Goal: Information Seeking & Learning: Learn about a topic

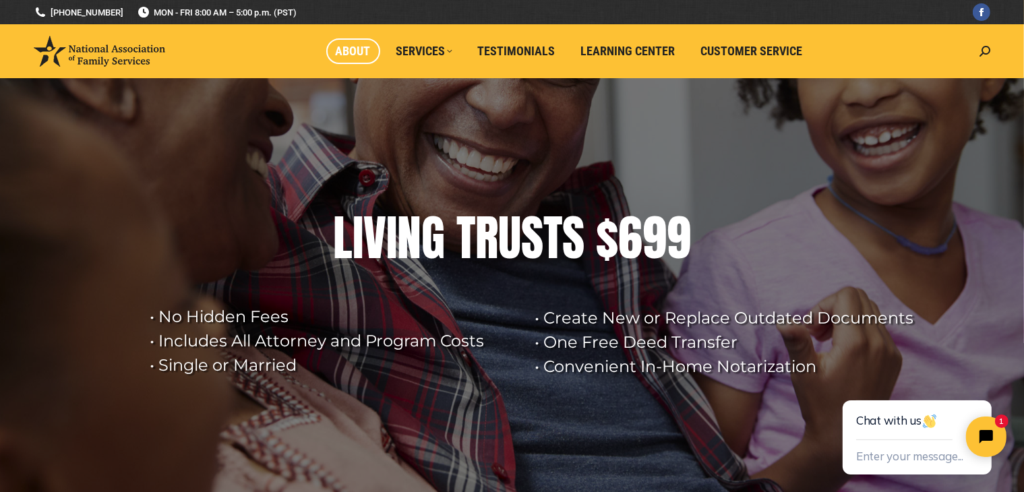
click at [344, 54] on span "About" at bounding box center [353, 51] width 35 height 15
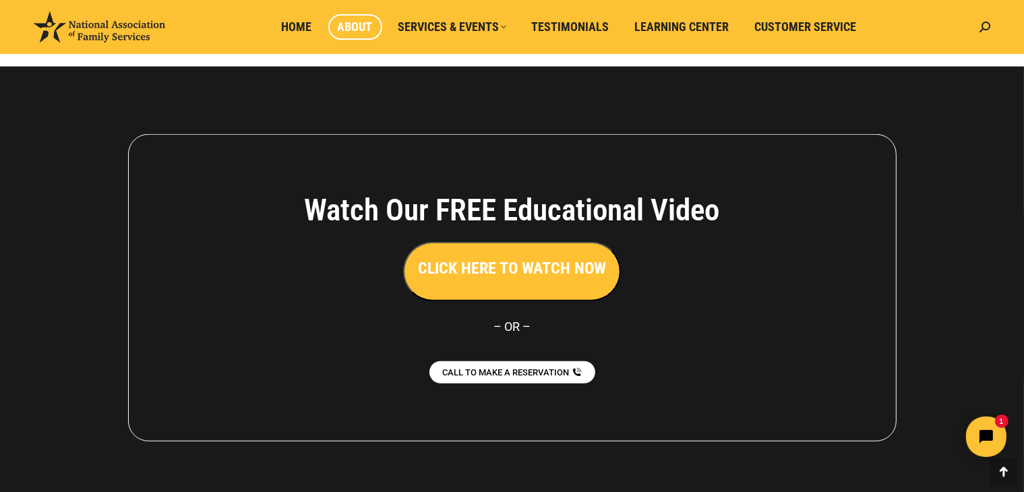
scroll to position [1049, 0]
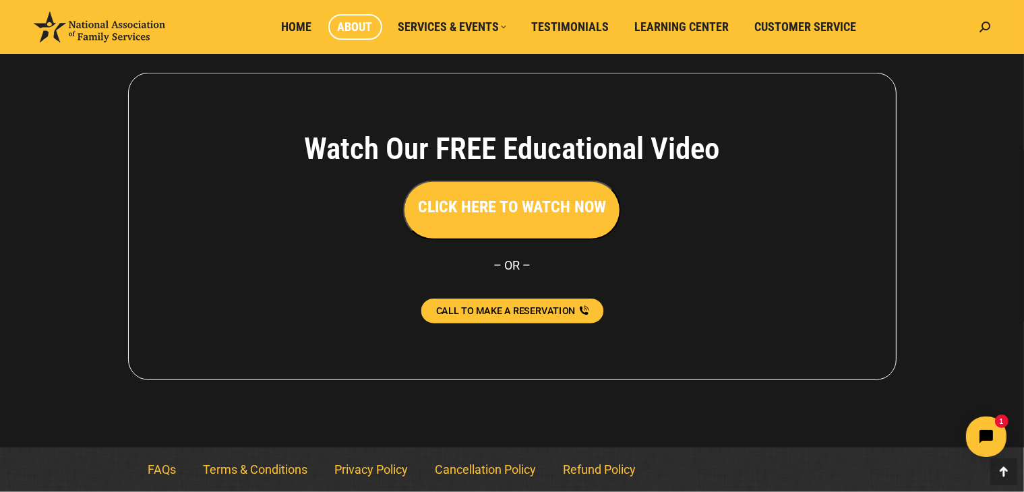
click at [524, 311] on span "CALL TO MAKE A RESERVATION" at bounding box center [506, 310] width 140 height 9
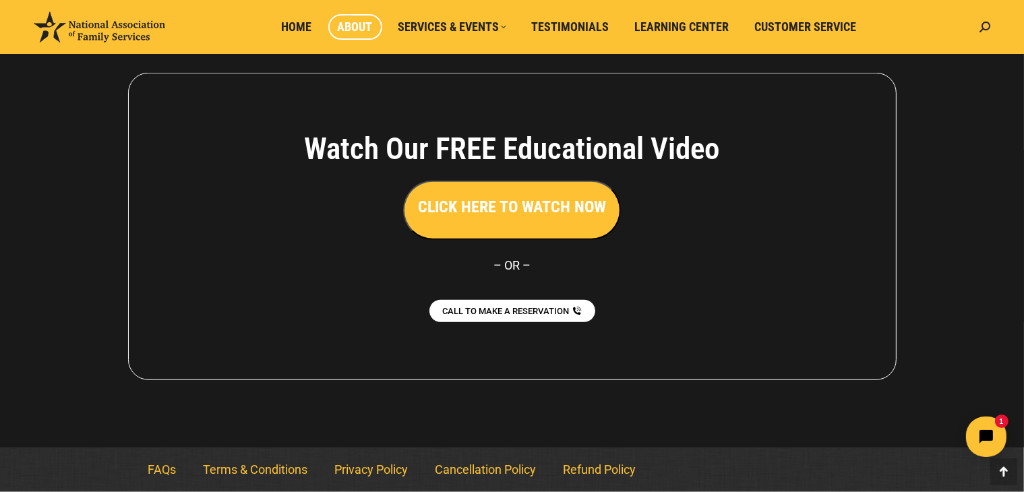
click at [682, 380] on div at bounding box center [512, 226] width 1024 height 442
click at [642, 22] on span "Learning Center" at bounding box center [682, 27] width 94 height 15
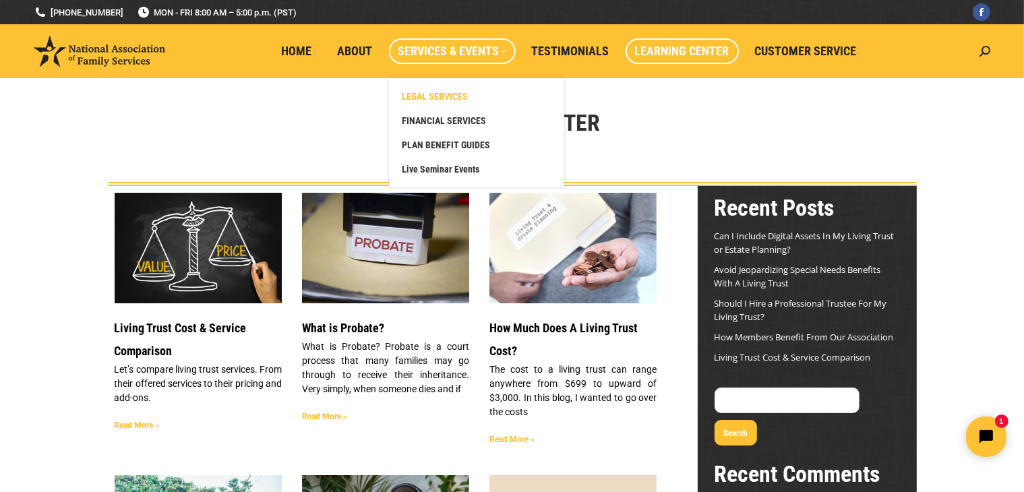
click at [417, 92] on span "LEGAL SERVICES" at bounding box center [435, 96] width 66 height 12
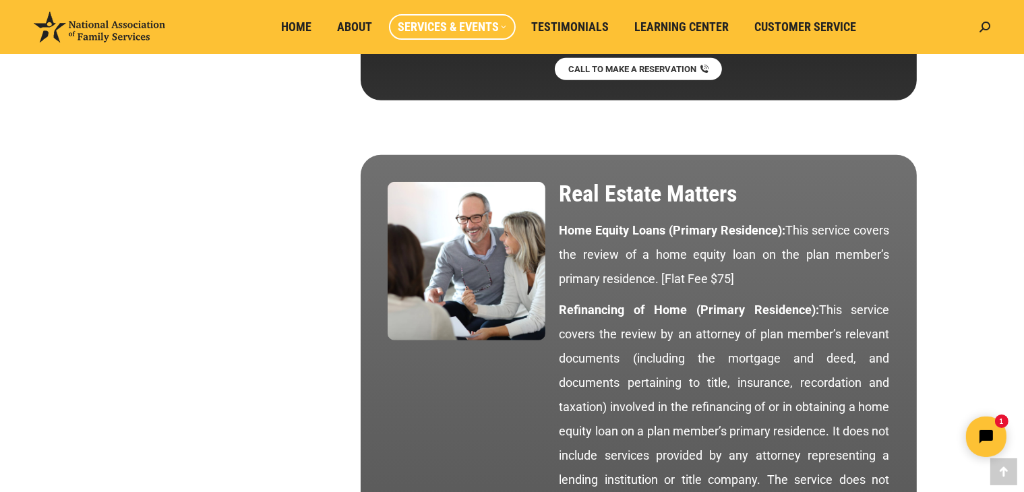
scroll to position [5798, 0]
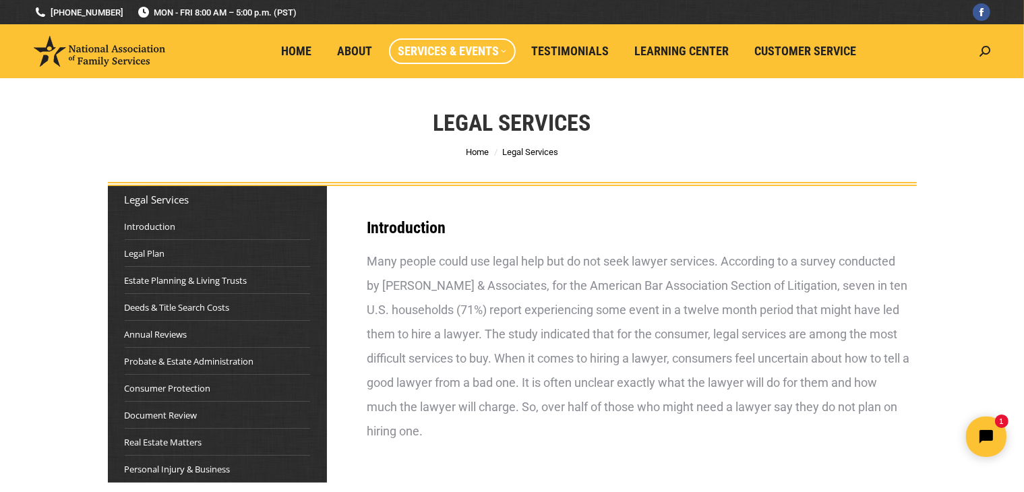
click at [93, 50] on img at bounding box center [99, 51] width 131 height 31
